Goal: Find contact information: Find contact information

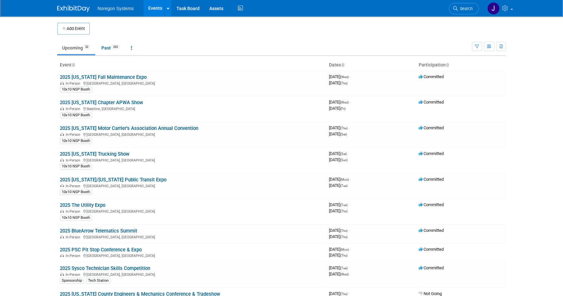
click at [72, 50] on link "Upcoming 32" at bounding box center [76, 48] width 38 height 12
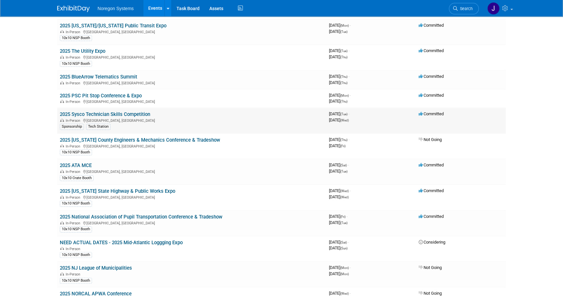
scroll to position [177, 0]
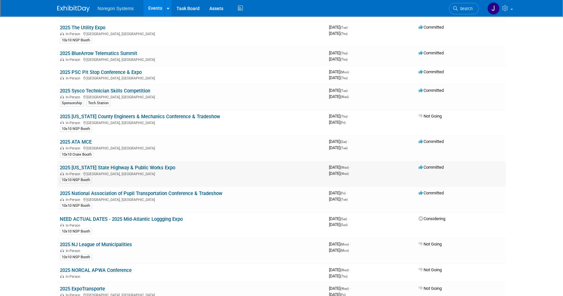
click at [150, 165] on link "2025 [US_STATE] State Highway & Public Works Expo" at bounding box center [117, 168] width 115 height 6
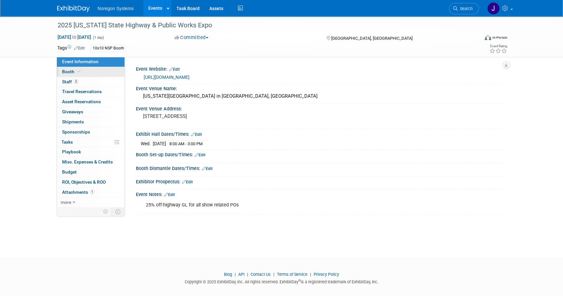
click at [104, 70] on link "Booth" at bounding box center [91, 72] width 68 height 10
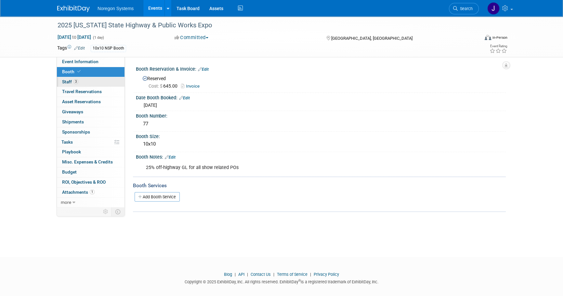
click at [87, 82] on link "3 Staff 3" at bounding box center [91, 82] width 68 height 10
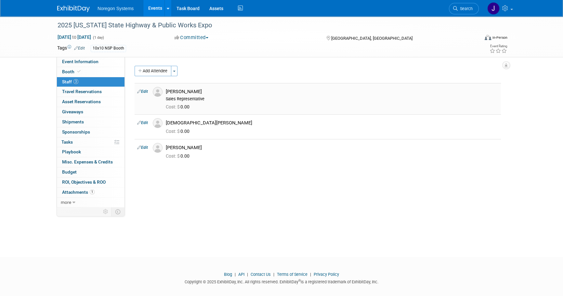
click at [159, 92] on img at bounding box center [158, 92] width 10 height 10
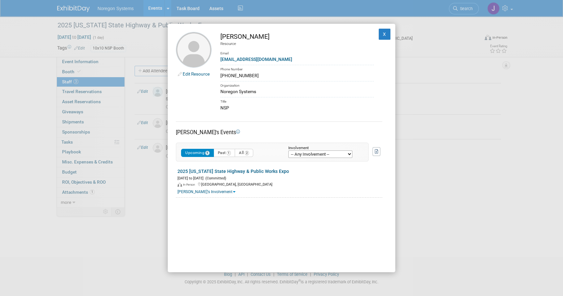
drag, startPoint x: 251, startPoint y: 74, endPoint x: 211, endPoint y: 78, distance: 39.9
click at [212, 78] on td "Bill Monroe Resource Email wmonroe@noregon.com Phone Number 315-264-2275 Organi…" at bounding box center [293, 71] width 162 height 79
copy div "315-264-2275"
click at [382, 33] on button "X" at bounding box center [385, 34] width 12 height 11
